Goal: Task Accomplishment & Management: Use online tool/utility

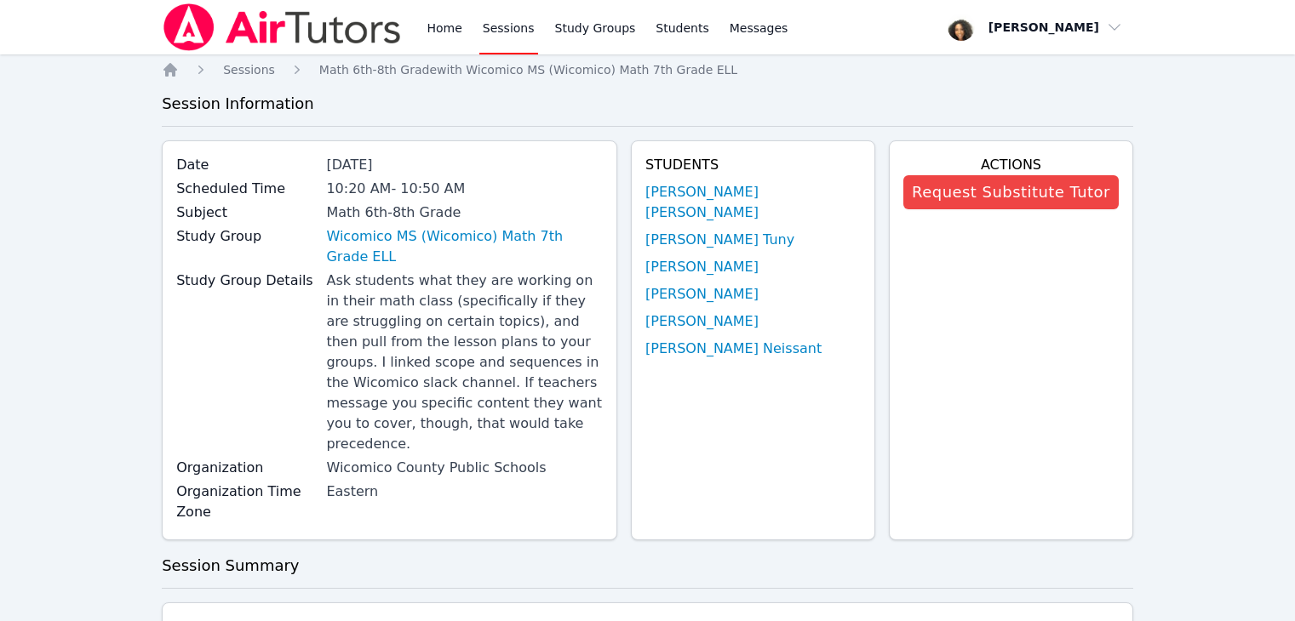
scroll to position [1731, 0]
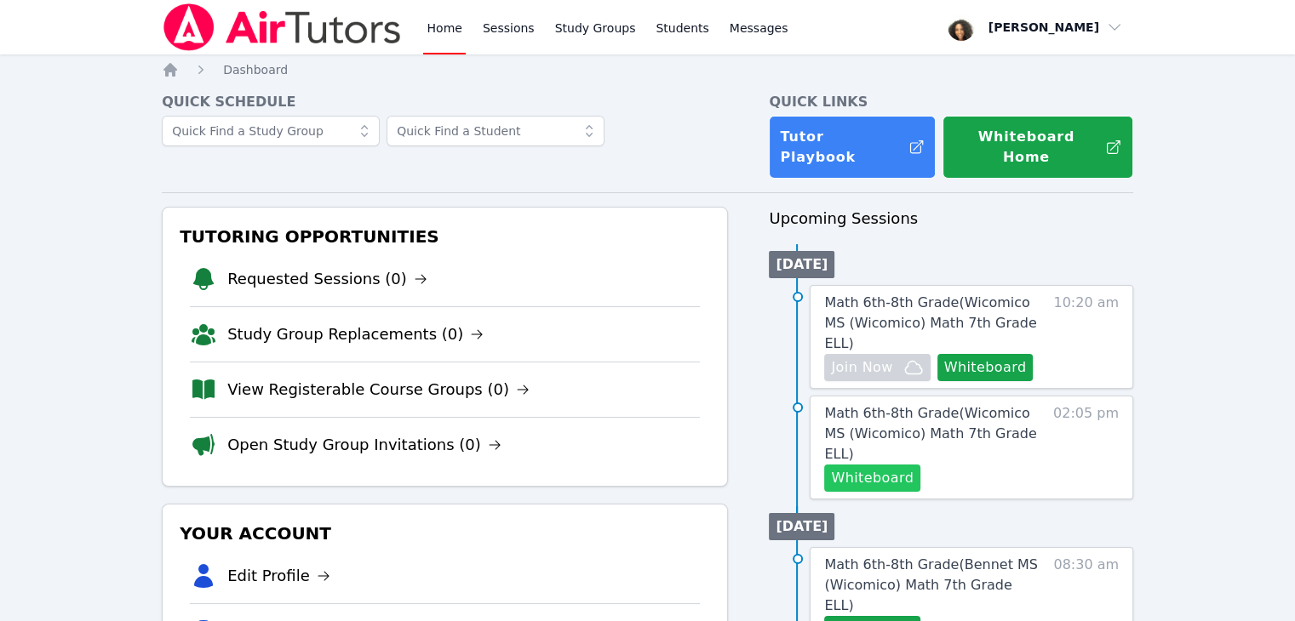
click at [895, 465] on button "Whiteboard" at bounding box center [872, 478] width 96 height 27
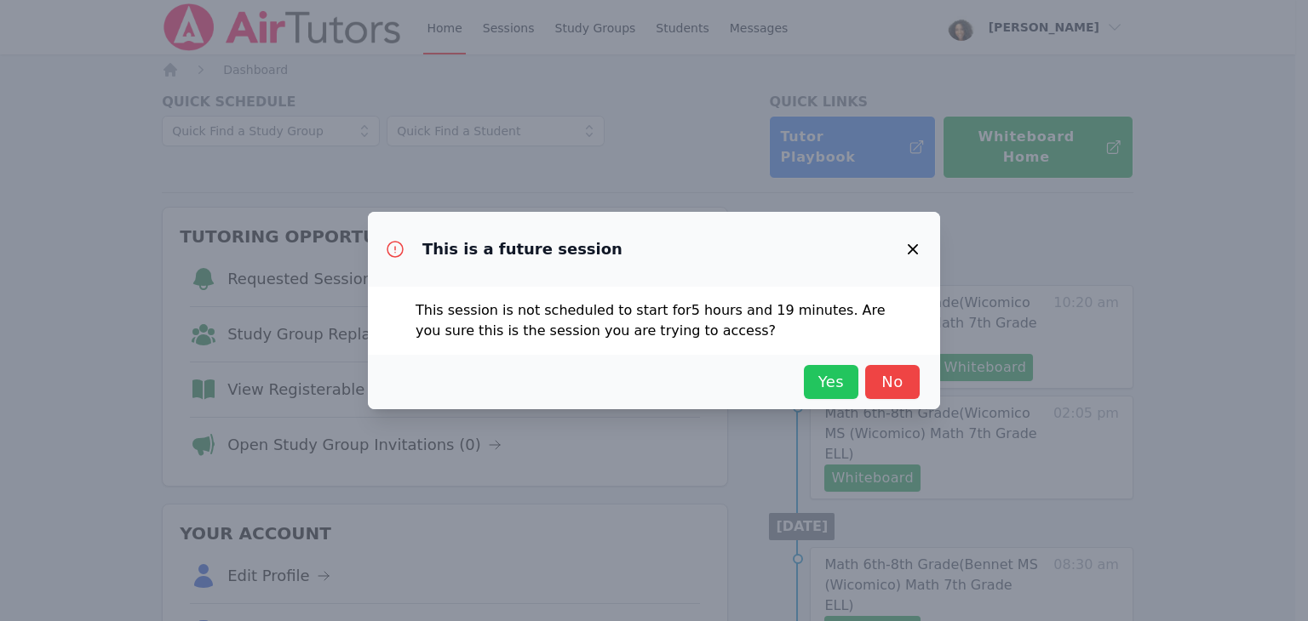
click at [830, 387] on span "Yes" at bounding box center [830, 382] width 37 height 24
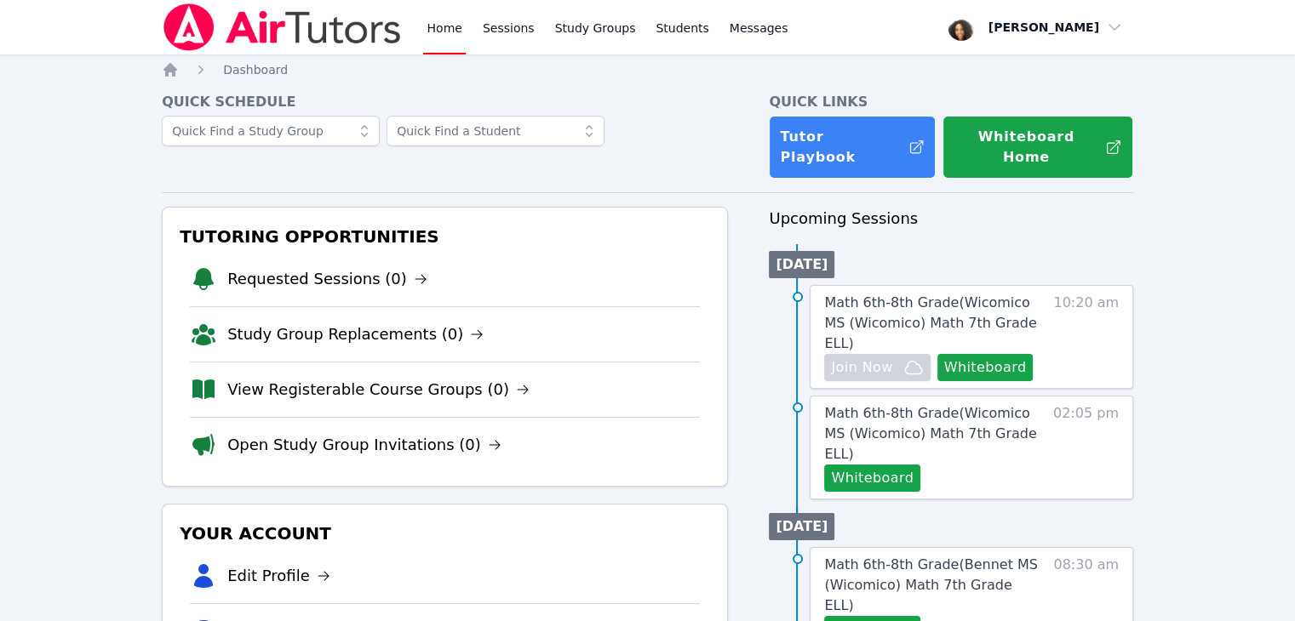
click at [1032, 33] on span "button" at bounding box center [1035, 27] width 186 height 37
click at [1011, 100] on button "Logout" at bounding box center [1040, 97] width 163 height 31
